Goal: Complete application form: Complete application form

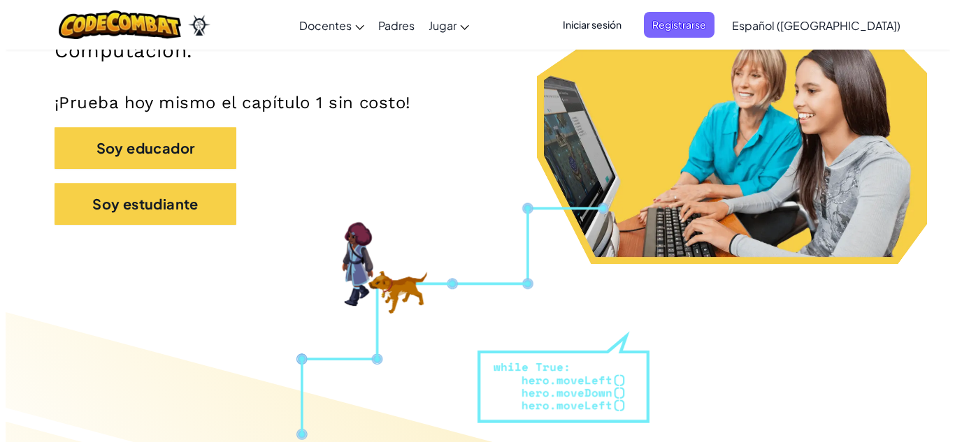
scroll to position [308, 0]
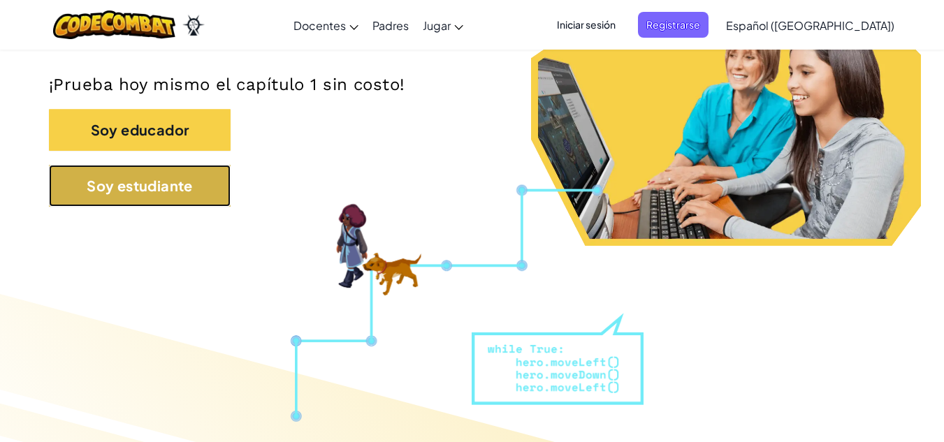
click at [168, 197] on button "Soy estudiante" at bounding box center [140, 186] width 182 height 42
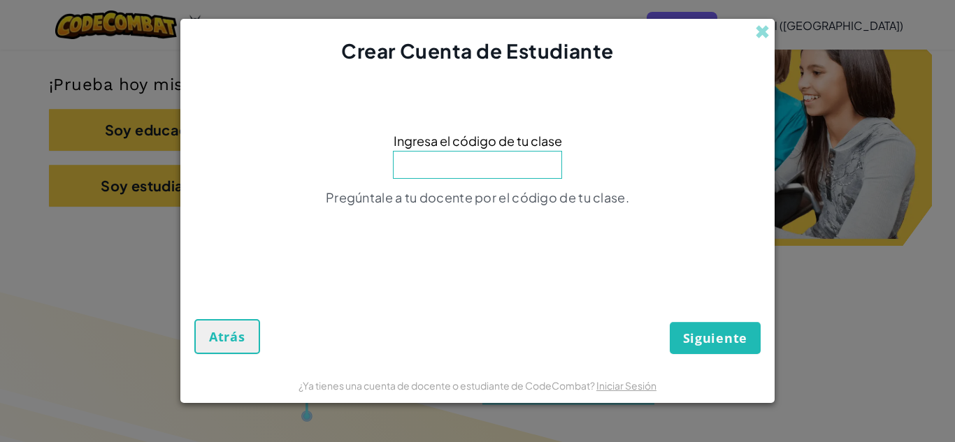
click at [447, 159] on input at bounding box center [477, 165] width 169 height 28
type input "TrueHandsad"
click at [693, 342] on span "Siguiente" at bounding box center [715, 338] width 64 height 17
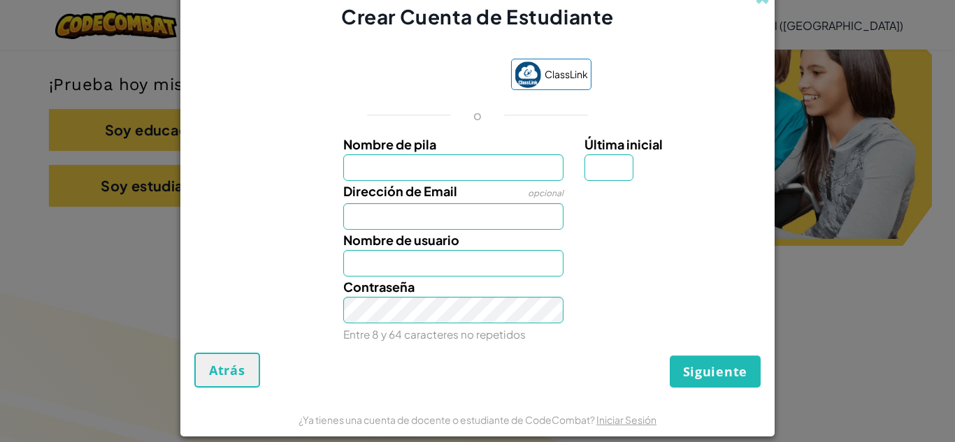
click at [825, 274] on div "Crear Cuenta de Estudiante ClassLink o Nombre de pila Última inicial Dirección …" at bounding box center [477, 221] width 955 height 442
click at [453, 175] on input "Nombre de pila" at bounding box center [453, 167] width 221 height 27
type input "[PERSON_NAME]"
click at [416, 207] on input "Dirección de Email" at bounding box center [453, 216] width 221 height 27
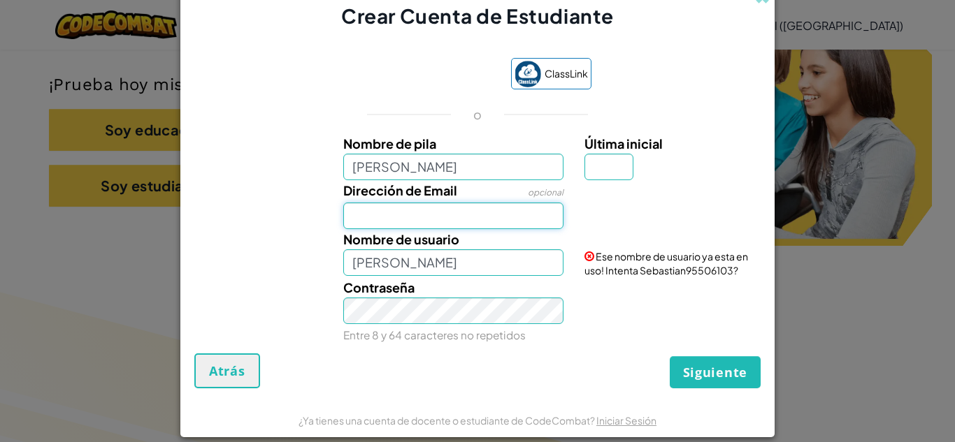
type input "[EMAIL_ADDRESS][DOMAIN_NAME]"
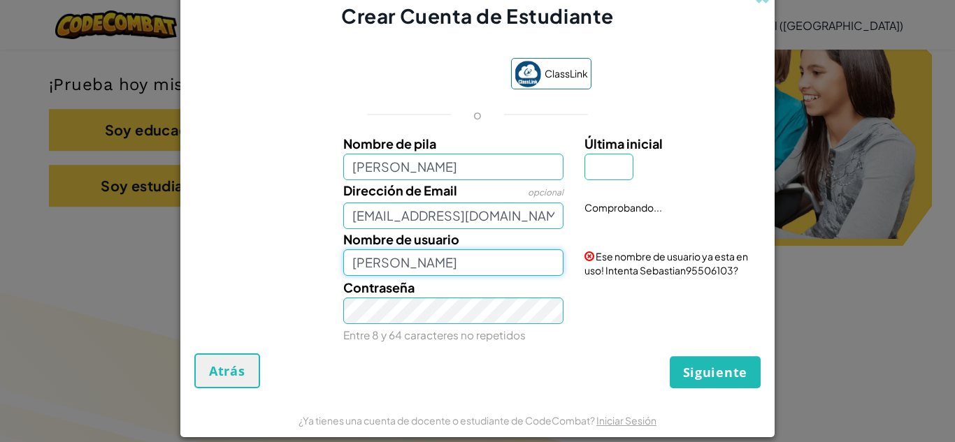
click at [441, 257] on input "[PERSON_NAME]" at bounding box center [453, 262] width 221 height 27
type input "S"
type input "zukosebas3334"
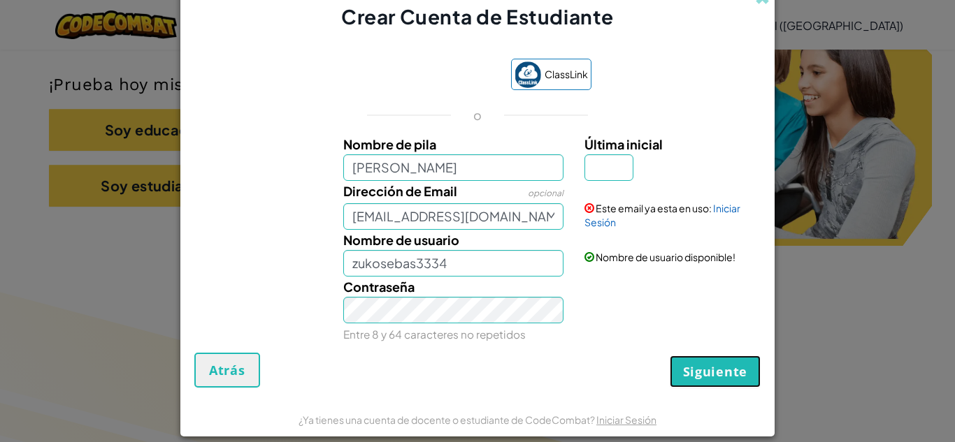
click at [709, 366] on span "Siguiente" at bounding box center [715, 371] width 64 height 17
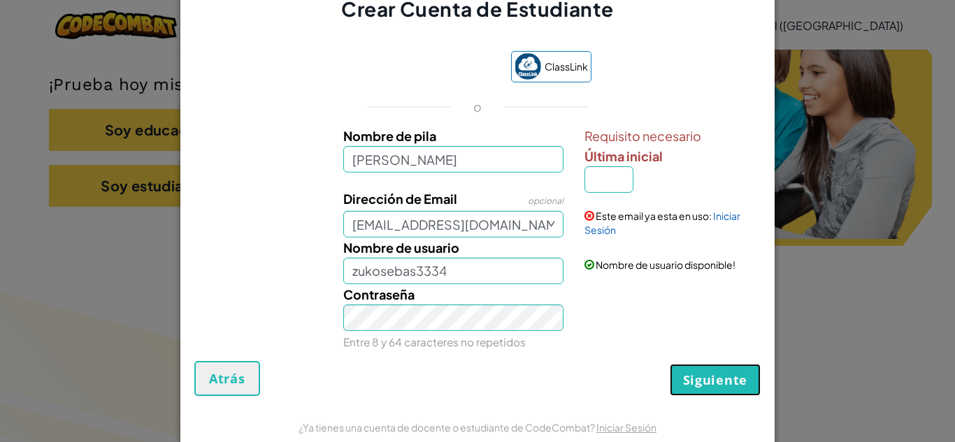
click at [694, 370] on button "Siguiente" at bounding box center [715, 380] width 91 height 32
click at [604, 178] on input "Última inicial" at bounding box center [608, 179] width 49 height 27
type input "a"
type input "s"
click at [586, 286] on div "Contraseña Entre 8 y 64 caracteres no repetidos" at bounding box center [477, 318] width 580 height 68
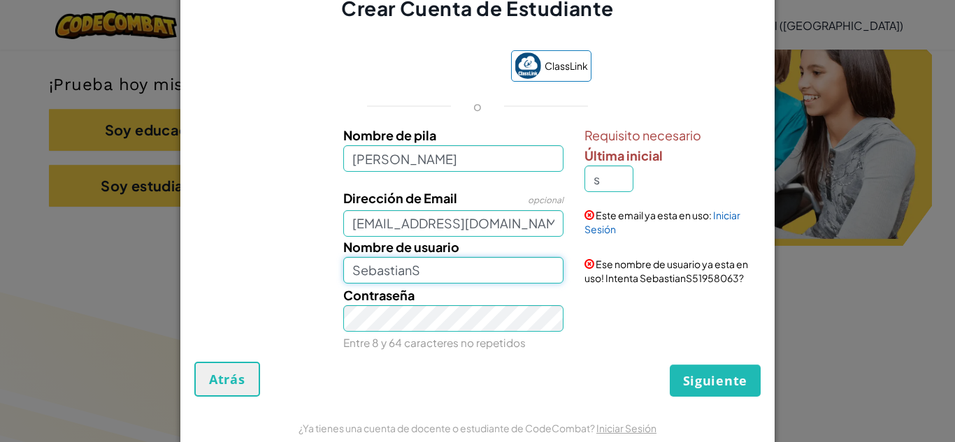
click at [472, 272] on input "SebastianS" at bounding box center [453, 270] width 221 height 27
type input "S"
type input "zukosebas"
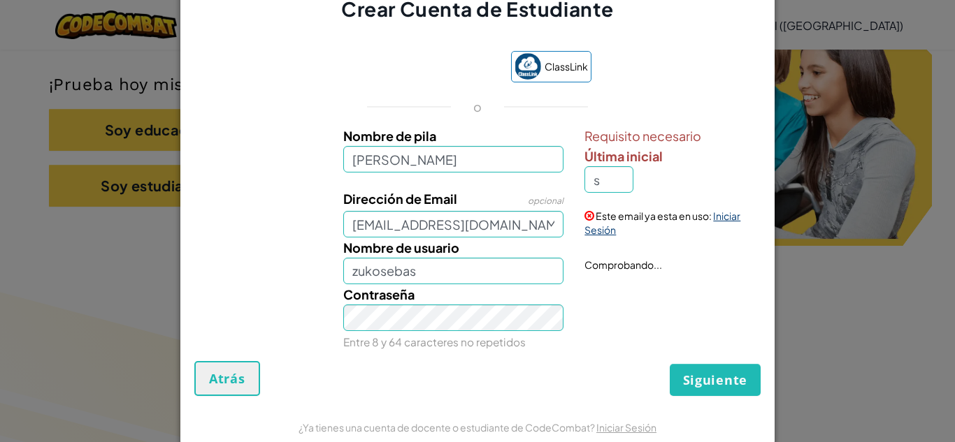
click at [602, 229] on link "Iniciar Sesión" at bounding box center [662, 223] width 156 height 27
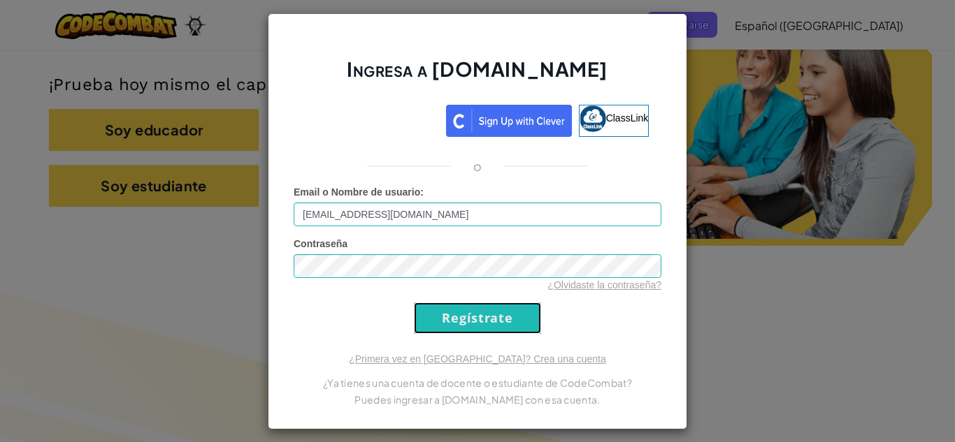
click at [477, 313] on input "Regístrate" at bounding box center [477, 318] width 127 height 31
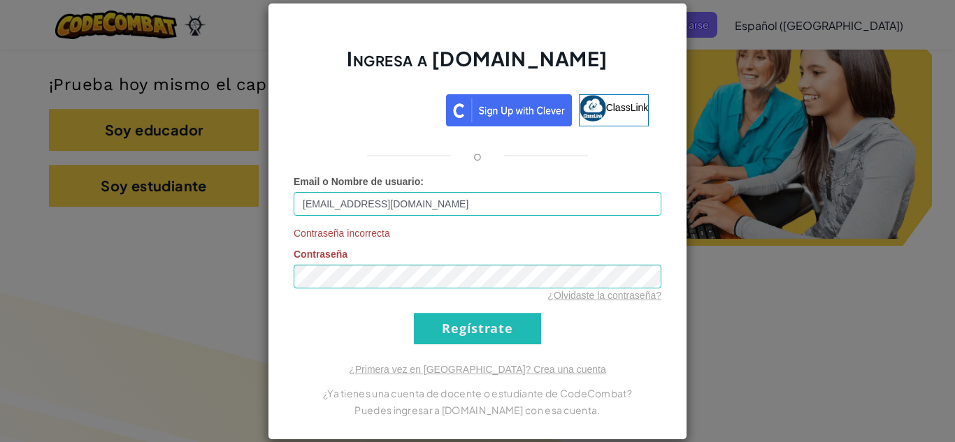
click at [422, 290] on div "¿Olvidaste la contraseña?" at bounding box center [478, 296] width 368 height 14
click at [520, 323] on input "Regístrate" at bounding box center [477, 328] width 127 height 31
click at [560, 299] on link "¿Olvidaste la contraseña?" at bounding box center [604, 295] width 114 height 11
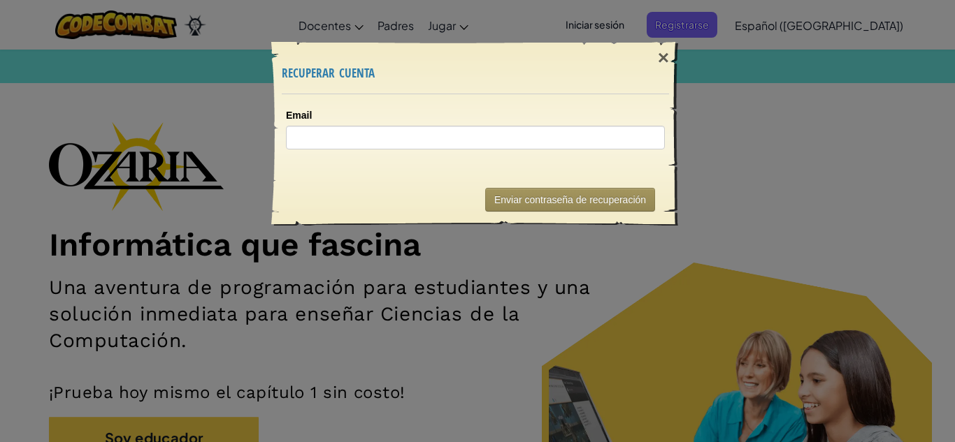
drag, startPoint x: 596, startPoint y: 270, endPoint x: 586, endPoint y: 272, distance: 10.7
click at [586, 272] on div "× recuperar cuenta Email Enviando... Enviar contraseña de recuperación" at bounding box center [477, 221] width 955 height 442
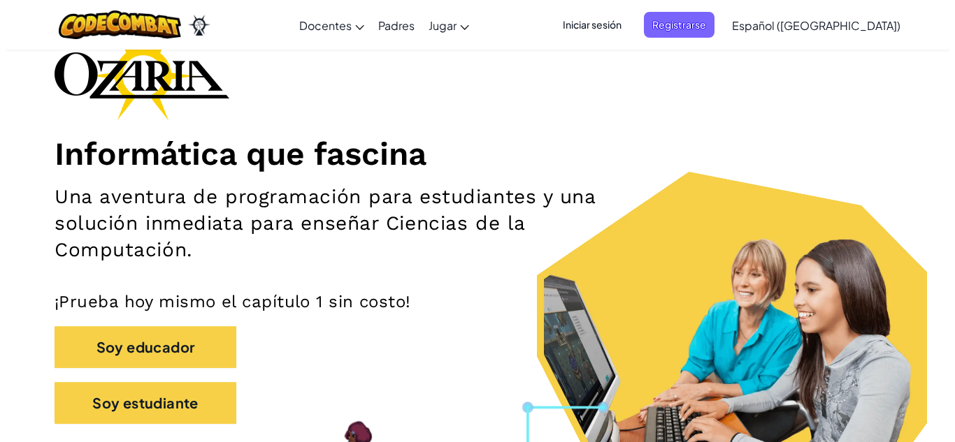
scroll to position [308, 0]
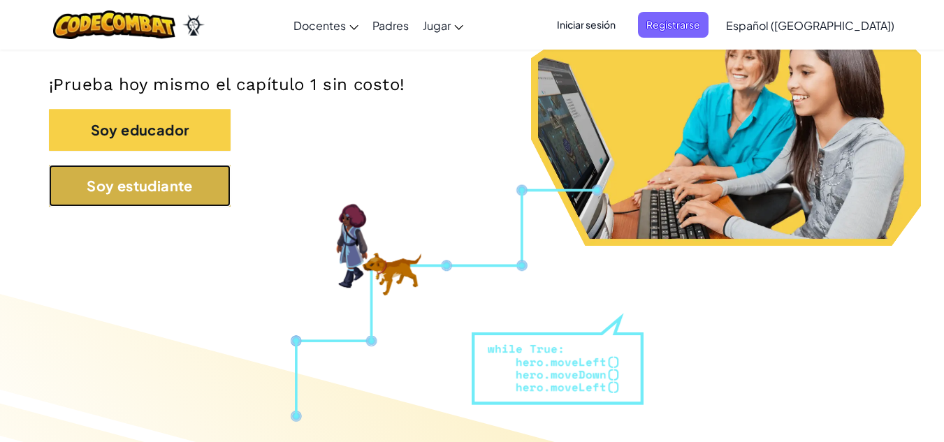
click at [157, 178] on button "Soy estudiante" at bounding box center [140, 186] width 182 height 42
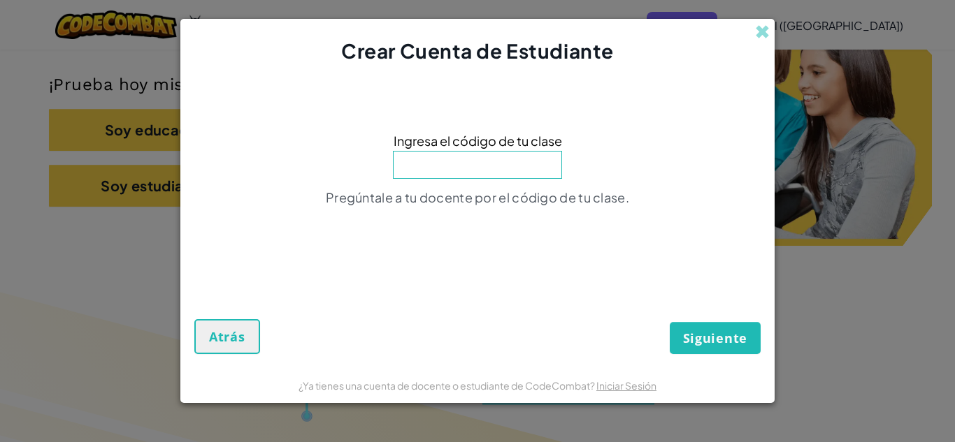
click at [484, 177] on input at bounding box center [477, 165] width 169 height 28
type input "TrueHandsad"
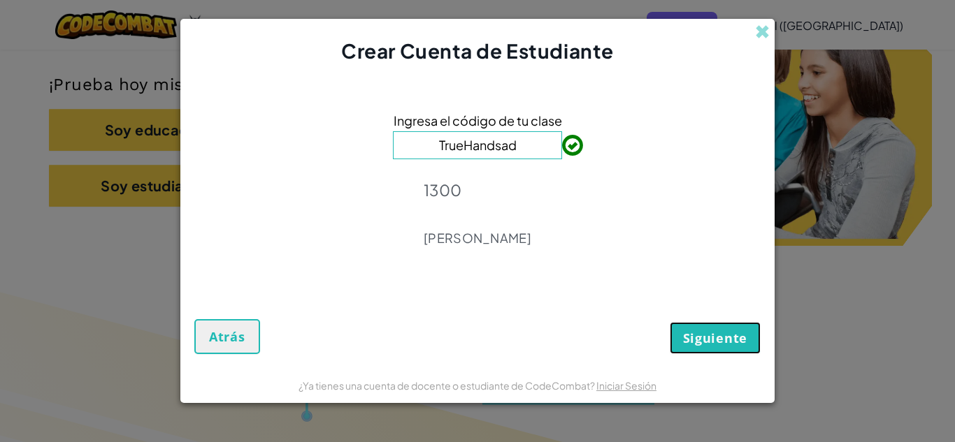
click at [691, 338] on span "Siguiente" at bounding box center [715, 338] width 64 height 17
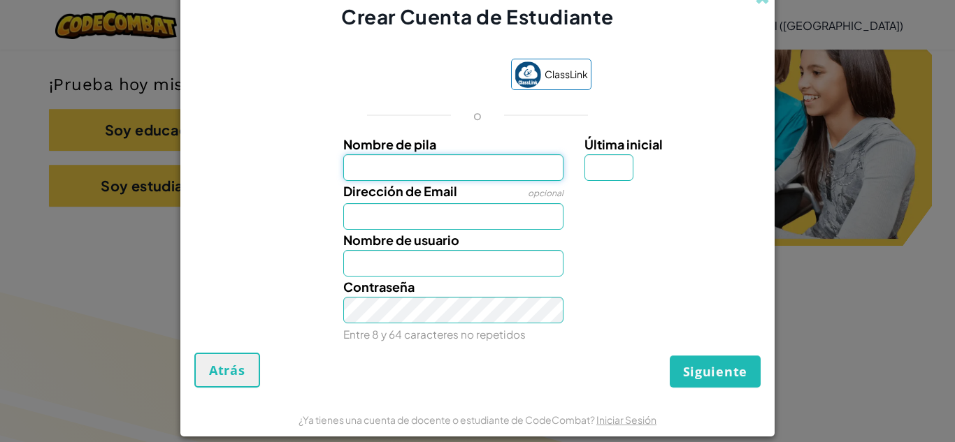
click at [500, 170] on input "Nombre de pila" at bounding box center [453, 167] width 221 height 27
type input "[PERSON_NAME]"
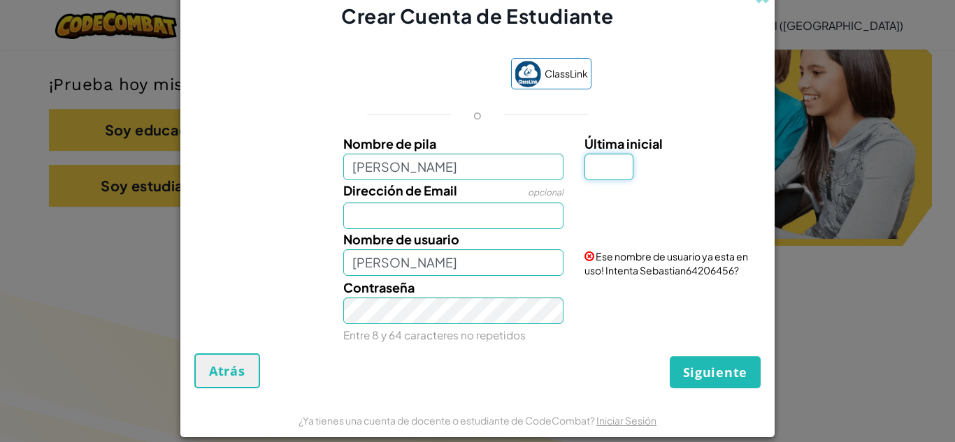
click at [612, 163] on input "Última inicial" at bounding box center [608, 167] width 49 height 27
type input "s"
type input "SebastianS"
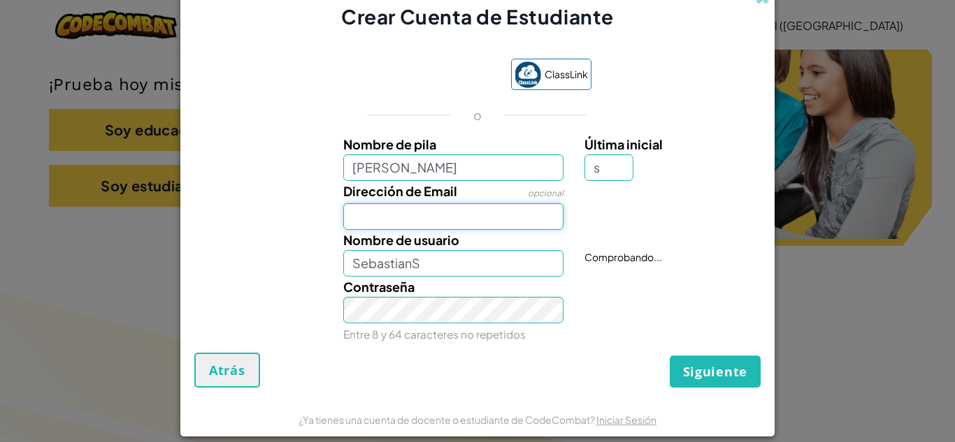
click at [517, 210] on input "Dirección de Email" at bounding box center [453, 216] width 221 height 27
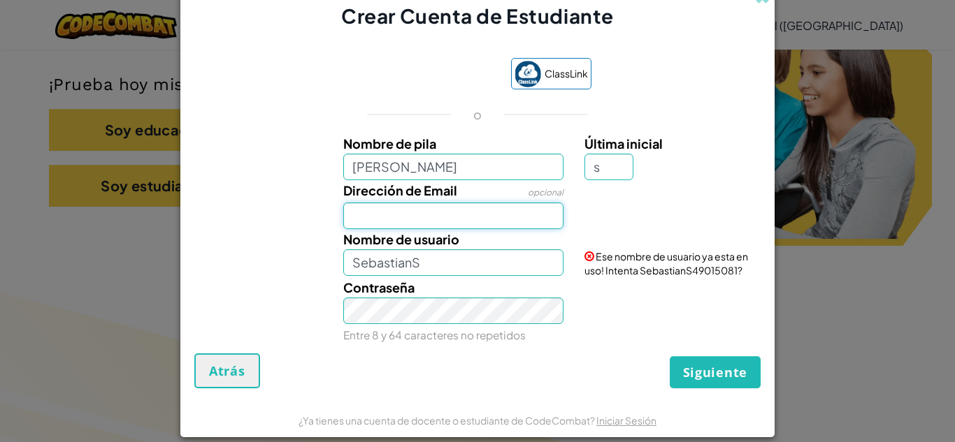
type input "[EMAIL_ADDRESS][DOMAIN_NAME]"
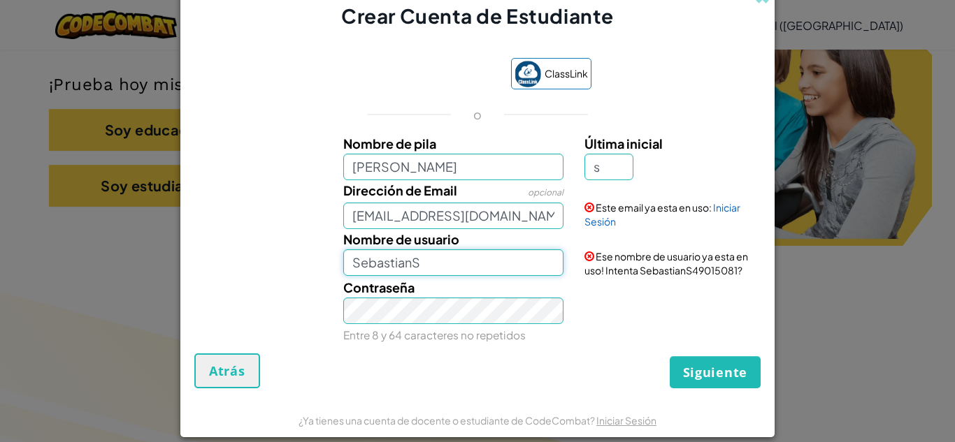
click at [498, 259] on input "SebastianS" at bounding box center [453, 262] width 221 height 27
type input "S"
type input "zukosebas3334"
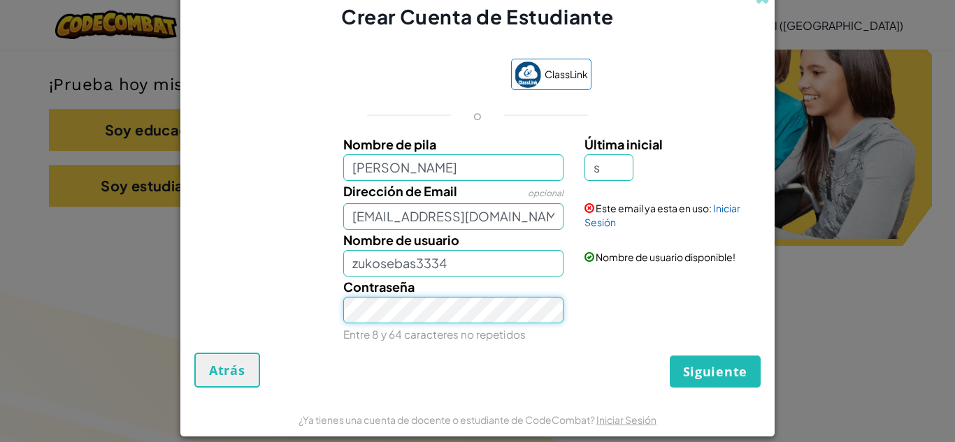
click at [670, 356] on button "Siguiente" at bounding box center [715, 372] width 91 height 32
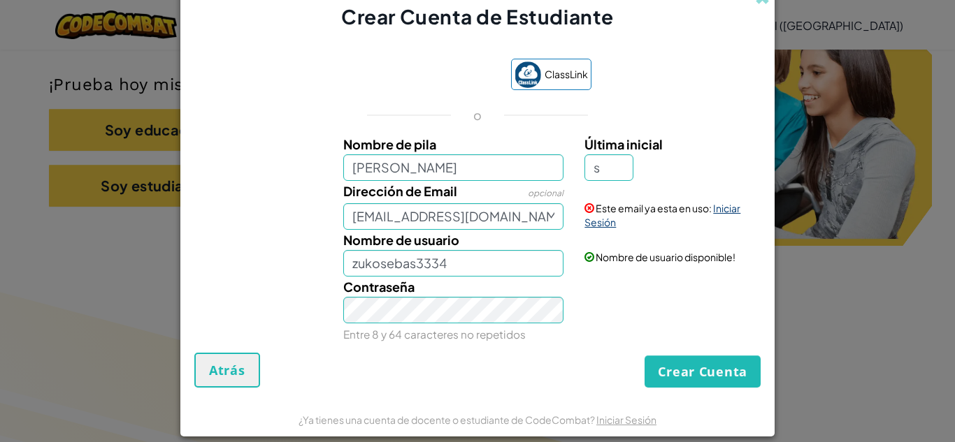
click at [590, 219] on link "Iniciar Sesión" at bounding box center [662, 215] width 156 height 27
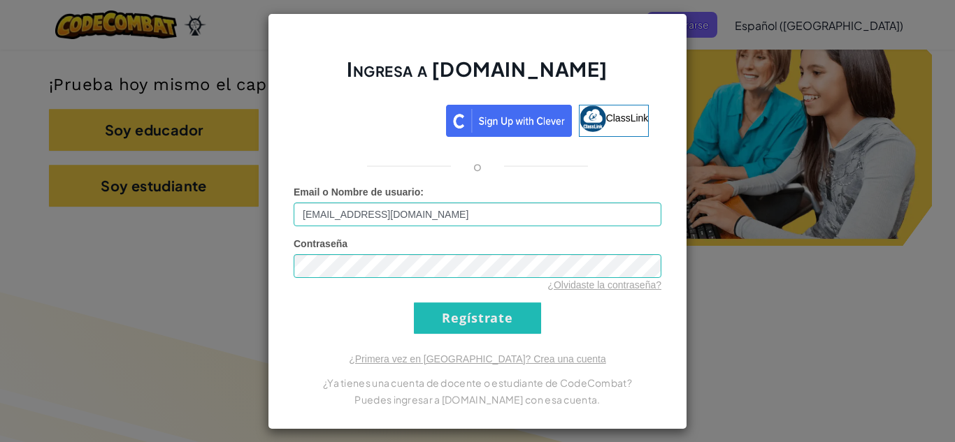
click at [543, 176] on div "Ingresa a [DOMAIN_NAME] ClassLink o Error desconocido. Email o Nombre de usuari…" at bounding box center [477, 221] width 419 height 417
click at [475, 315] on input "Regístrate" at bounding box center [477, 318] width 127 height 31
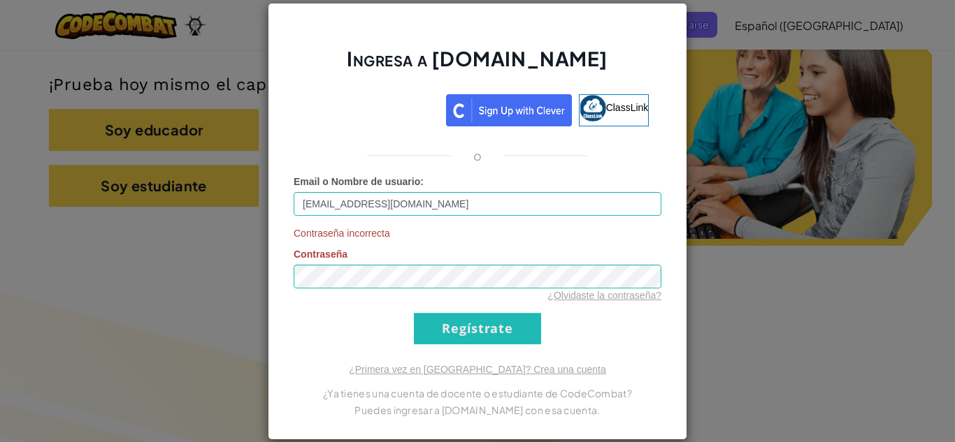
click at [630, 289] on div "¿Olvidaste la contraseña?" at bounding box center [478, 296] width 368 height 14
click at [630, 290] on link "¿Olvidaste la contraseña?" at bounding box center [604, 295] width 114 height 11
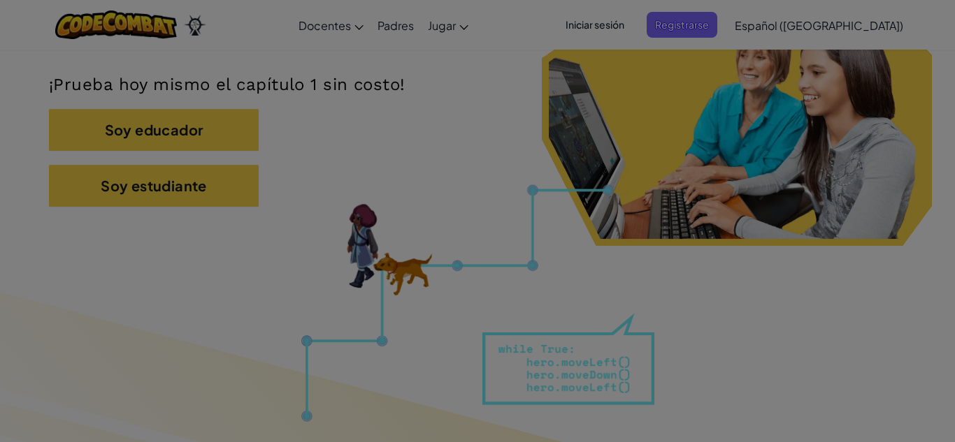
scroll to position [0, 0]
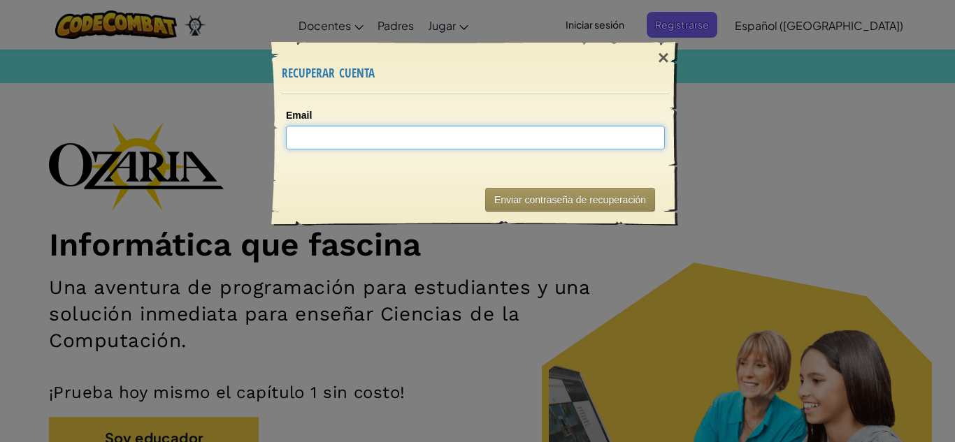
click at [473, 143] on input "Email" at bounding box center [475, 138] width 379 height 24
